Goal: Task Accomplishment & Management: Use online tool/utility

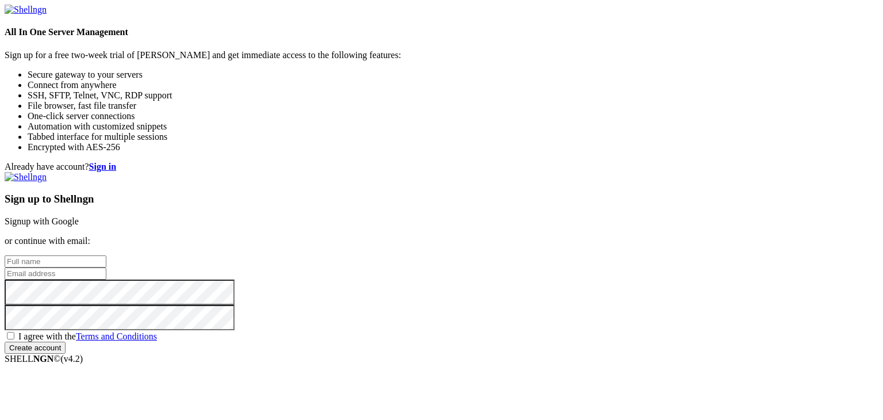
click at [79, 216] on link "Signup with Google" at bounding box center [42, 221] width 74 height 10
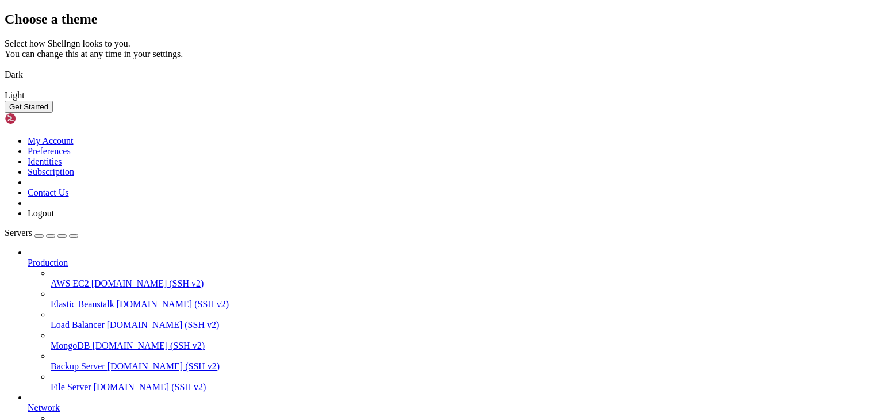
click at [5, 67] on img at bounding box center [5, 67] width 0 height 0
click at [53, 113] on button "Get Started" at bounding box center [29, 107] width 48 height 12
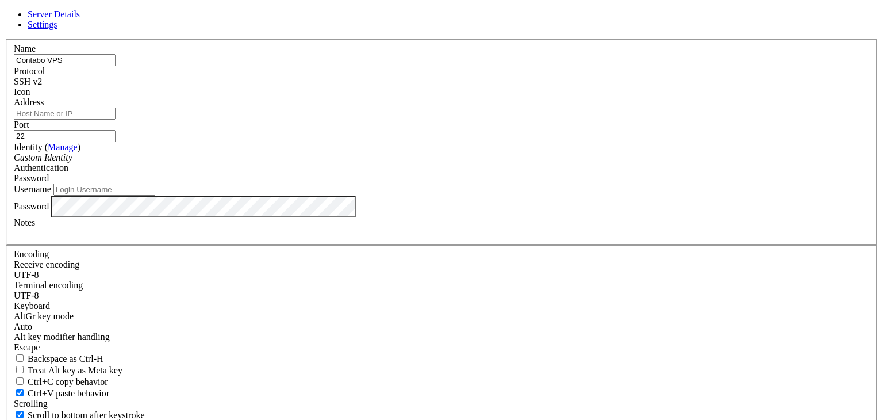
type input "Contabo VPS"
click at [116, 120] on input "Address" at bounding box center [65, 113] width 102 height 12
paste input "[TECHNICAL_ID]"
type input "[TECHNICAL_ID]"
click at [373, 163] on div "Custom Identity" at bounding box center [441, 157] width 855 height 10
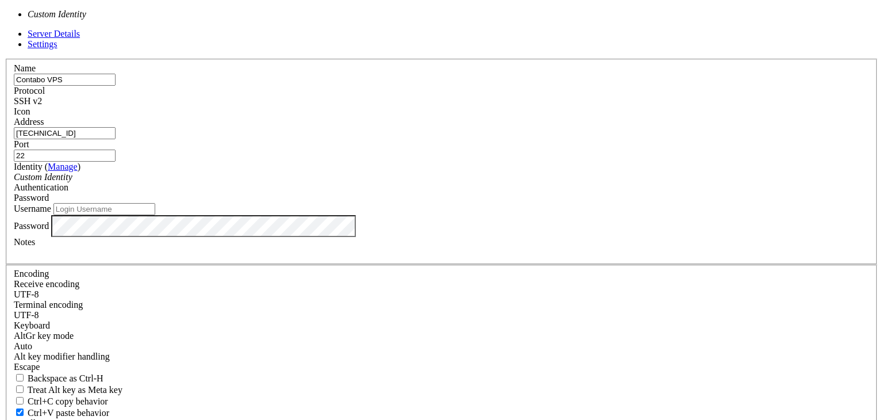
click at [373, 182] on div "Custom Identity" at bounding box center [441, 177] width 855 height 10
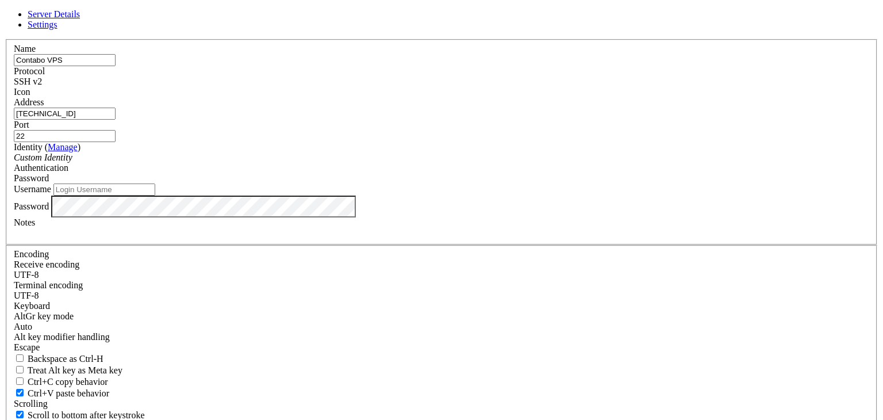
click at [155, 195] on input "Username" at bounding box center [104, 189] width 102 height 12
type input "root"
click at [506, 87] on div "SSH v2" at bounding box center [441, 81] width 855 height 10
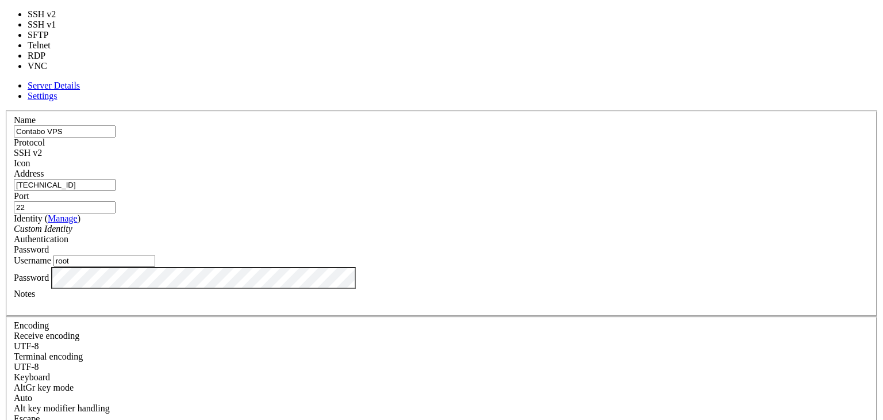
click at [531, 110] on div "Name Contabo VPS Protocol SSH v2 Icon Address [TECHNICAL_ID] ( Manage" at bounding box center [442, 321] width 874 height 423
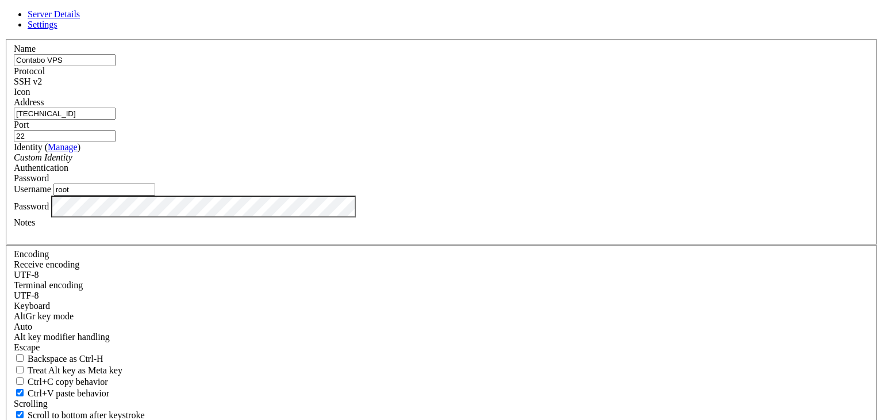
click at [583, 97] on div at bounding box center [441, 97] width 855 height 0
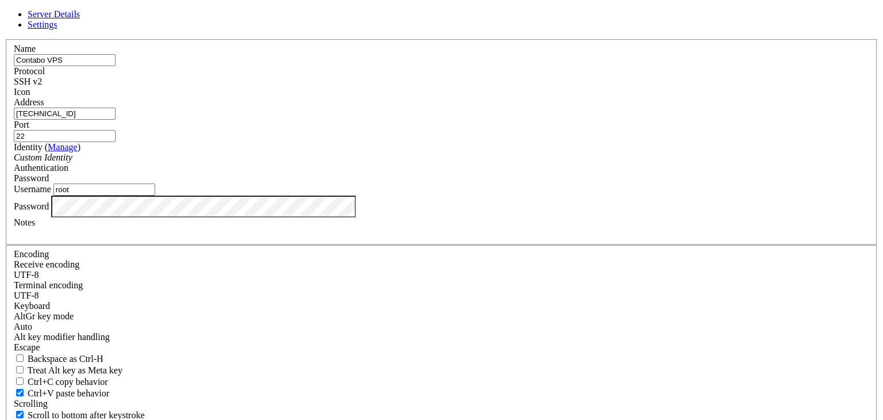
click at [528, 183] on div "Password" at bounding box center [441, 178] width 855 height 10
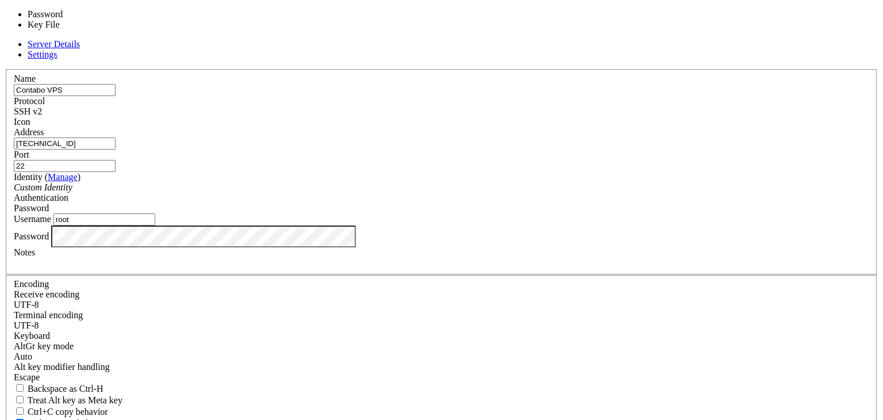
click at [402, 188] on div "Custom Identity" at bounding box center [441, 187] width 855 height 10
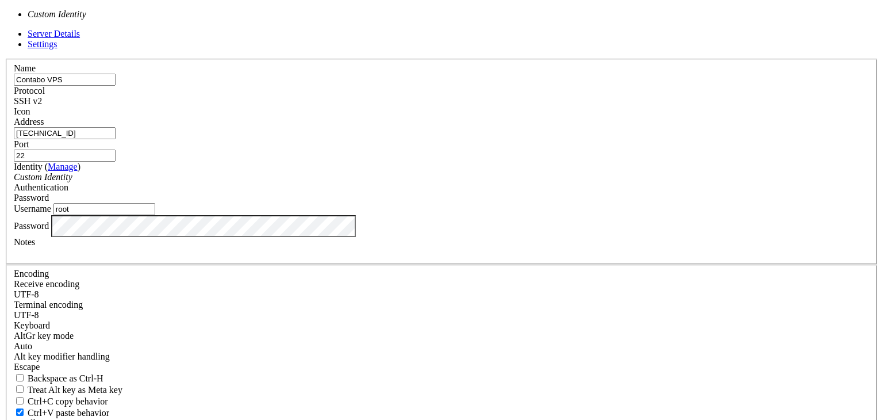
click at [402, 182] on div "Custom Identity" at bounding box center [441, 177] width 855 height 10
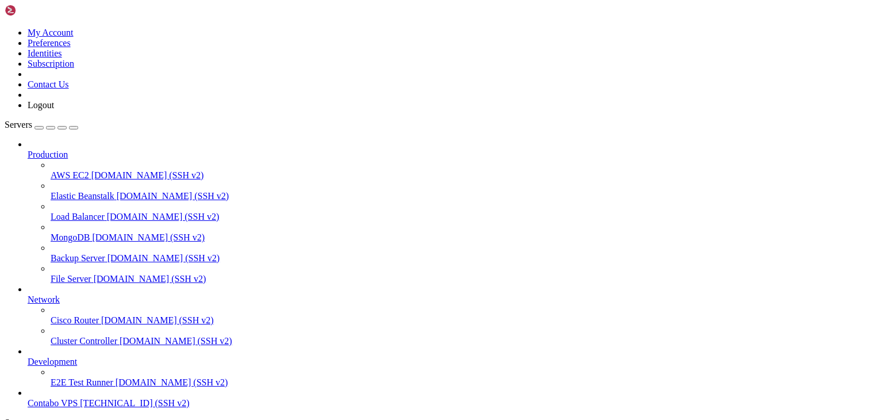
scroll to position [44, 0]
click at [78, 398] on span "Contabo VPS" at bounding box center [53, 403] width 50 height 10
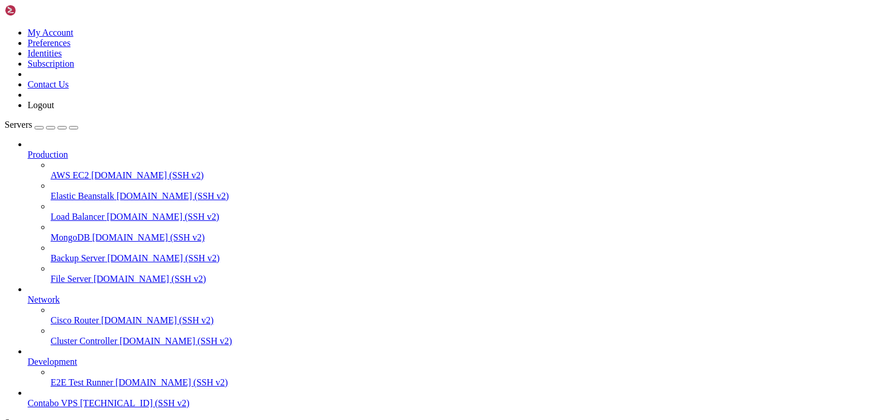
drag, startPoint x: 251, startPoint y: 1036, endPoint x: 106, endPoint y: 983, distance: 154.2
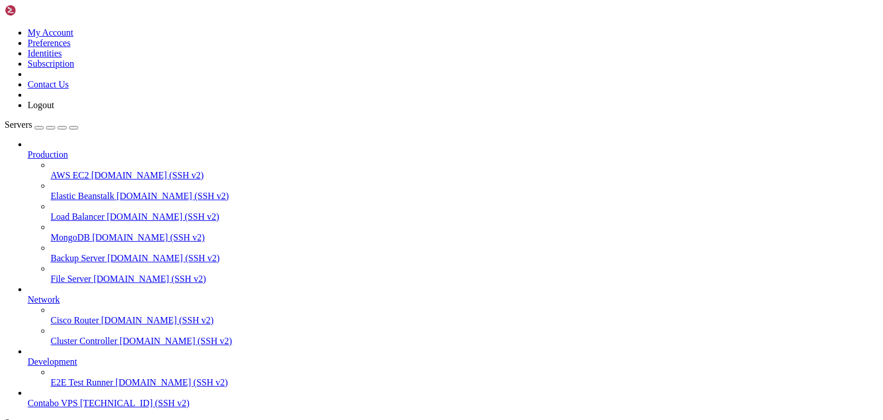
drag, startPoint x: 152, startPoint y: 984, endPoint x: 74, endPoint y: 980, distance: 78.9
